Goal: Task Accomplishment & Management: Complete application form

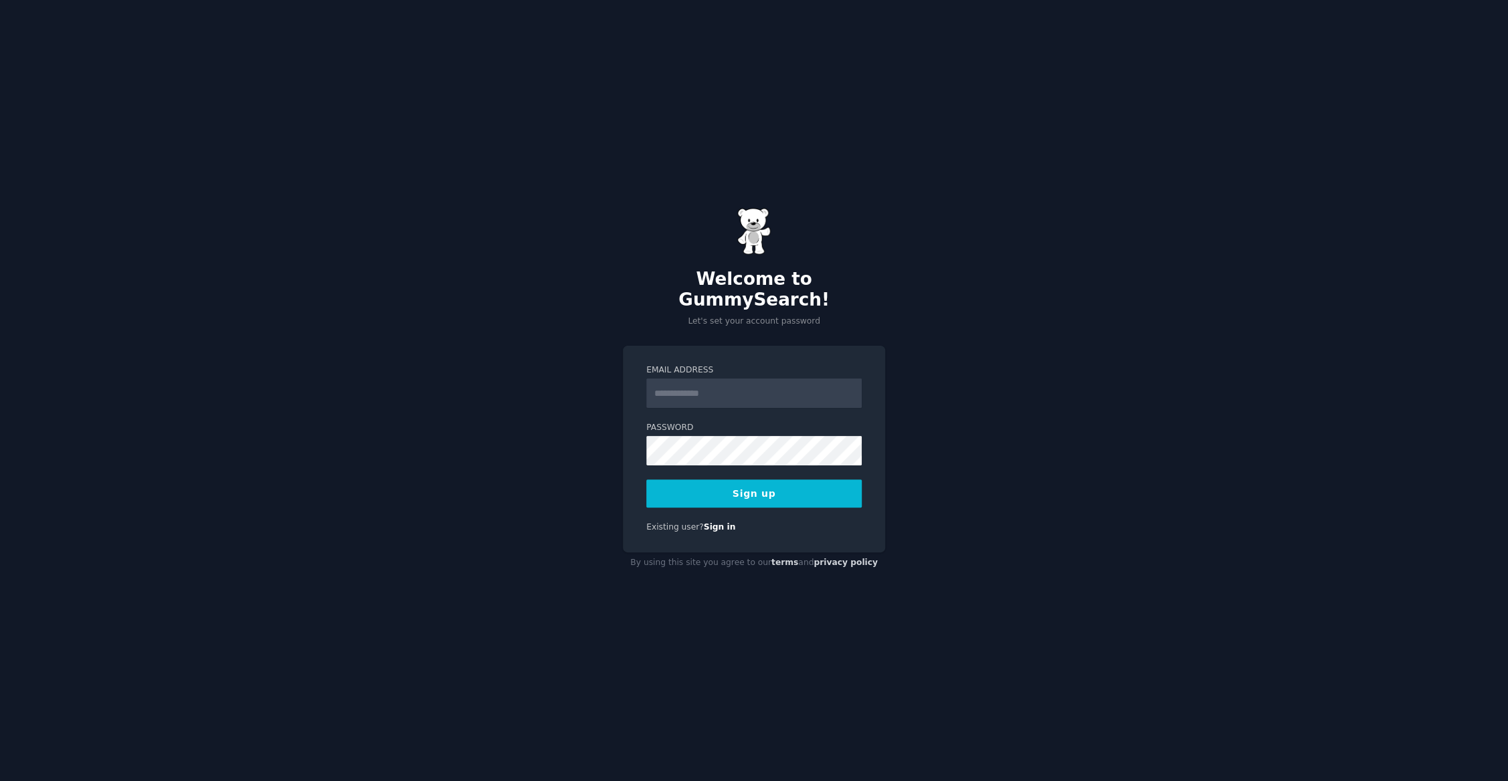
click at [822, 391] on input "Email Address" at bounding box center [753, 393] width 215 height 29
type input "**********"
click at [646, 480] on button "Sign up" at bounding box center [753, 494] width 215 height 28
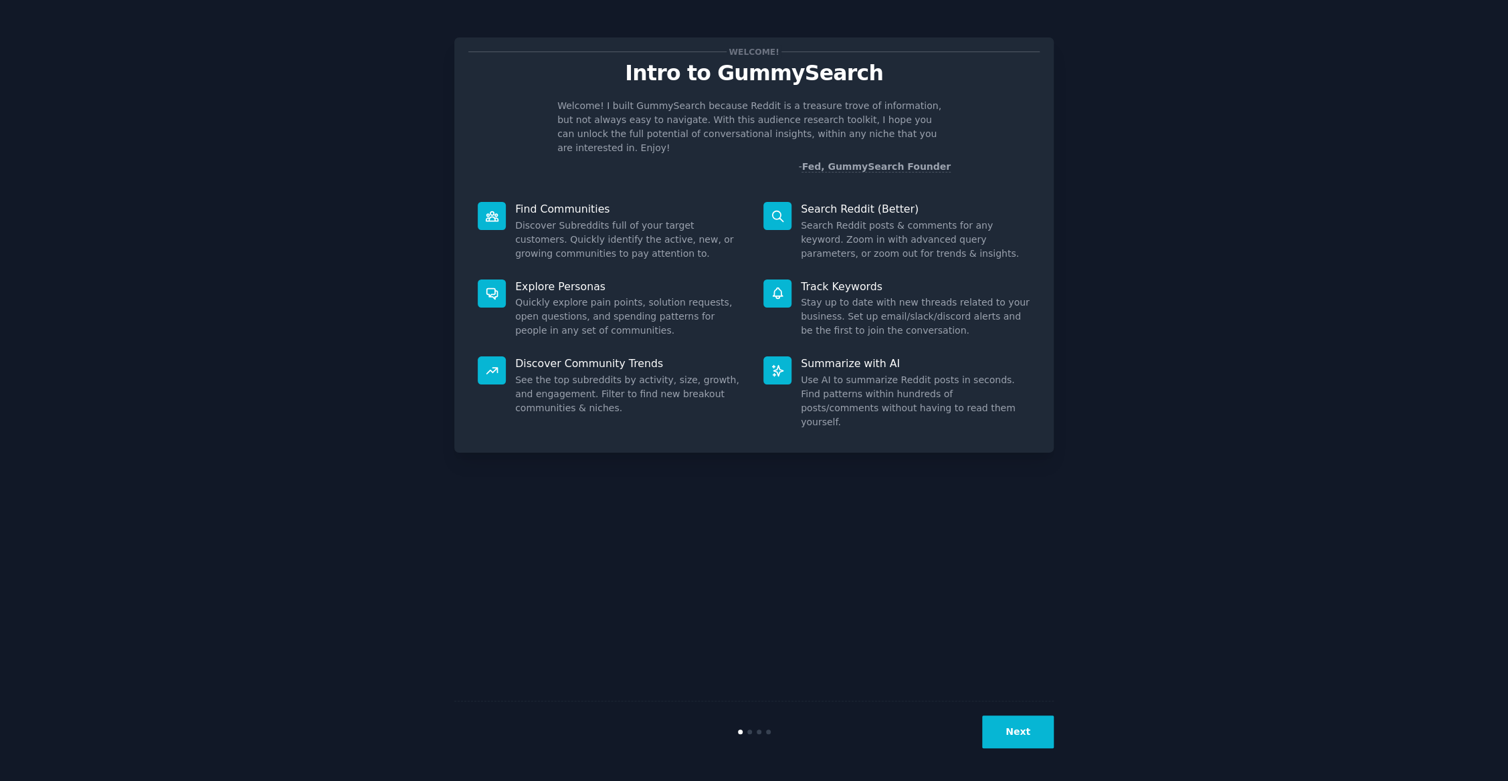
click at [1007, 729] on button "Next" at bounding box center [1018, 732] width 72 height 33
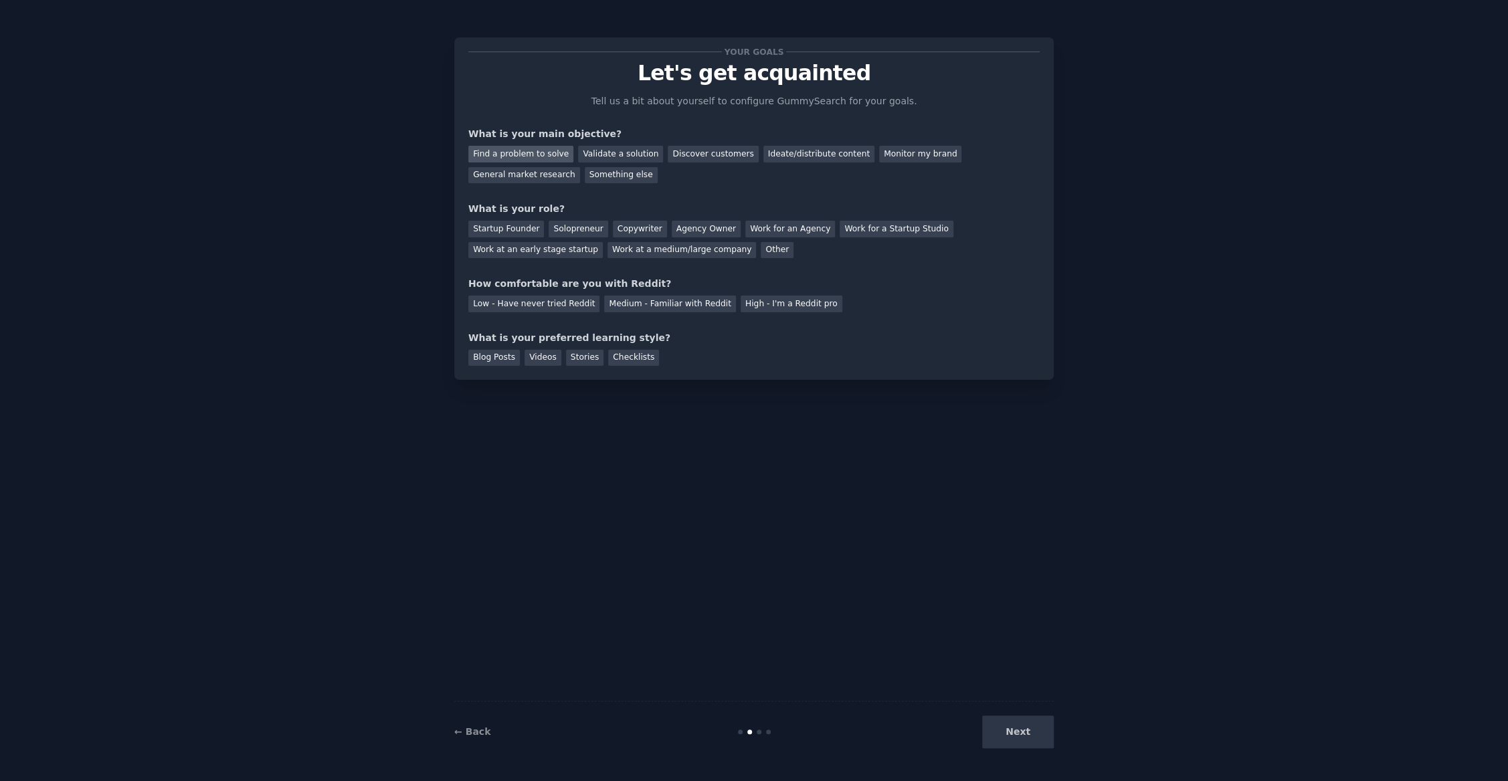
click at [539, 157] on div "Find a problem to solve" at bounding box center [520, 154] width 105 height 17
click at [694, 153] on div "Discover customers" at bounding box center [713, 154] width 90 height 17
click at [539, 155] on div "Find a problem to solve" at bounding box center [520, 154] width 105 height 17
click at [690, 156] on div "Discover customers" at bounding box center [713, 154] width 90 height 17
click at [504, 232] on div "Startup Founder" at bounding box center [506, 229] width 76 height 17
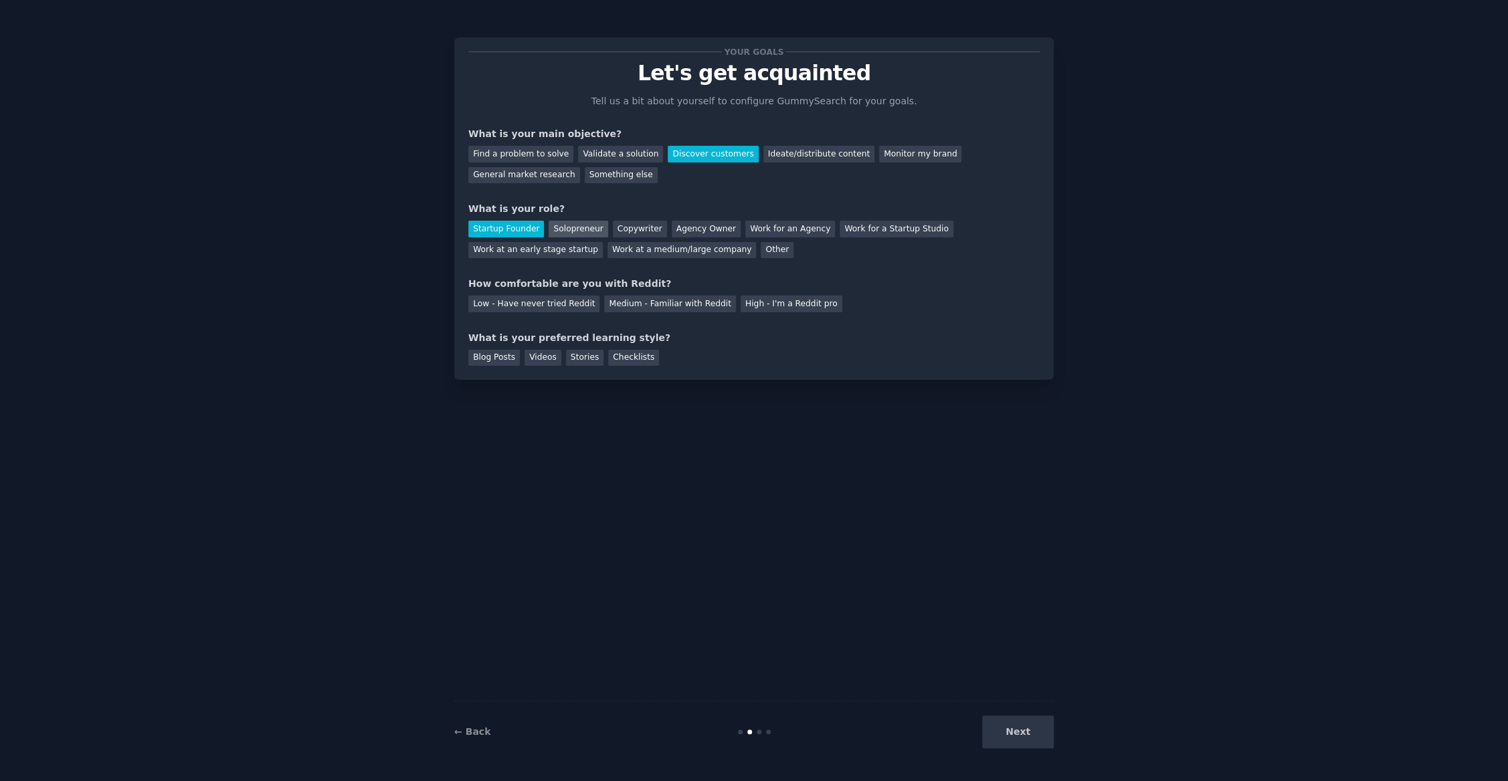
click at [551, 231] on div "Solopreneur" at bounding box center [578, 229] width 59 height 17
click at [506, 231] on div "Startup Founder" at bounding box center [506, 229] width 76 height 17
click at [741, 302] on div "High - I'm a Reddit pro" at bounding box center [792, 304] width 102 height 17
click at [610, 361] on div "Checklists" at bounding box center [633, 358] width 51 height 17
click at [1014, 727] on button "Next" at bounding box center [1018, 732] width 72 height 33
